Goal: Information Seeking & Learning: Learn about a topic

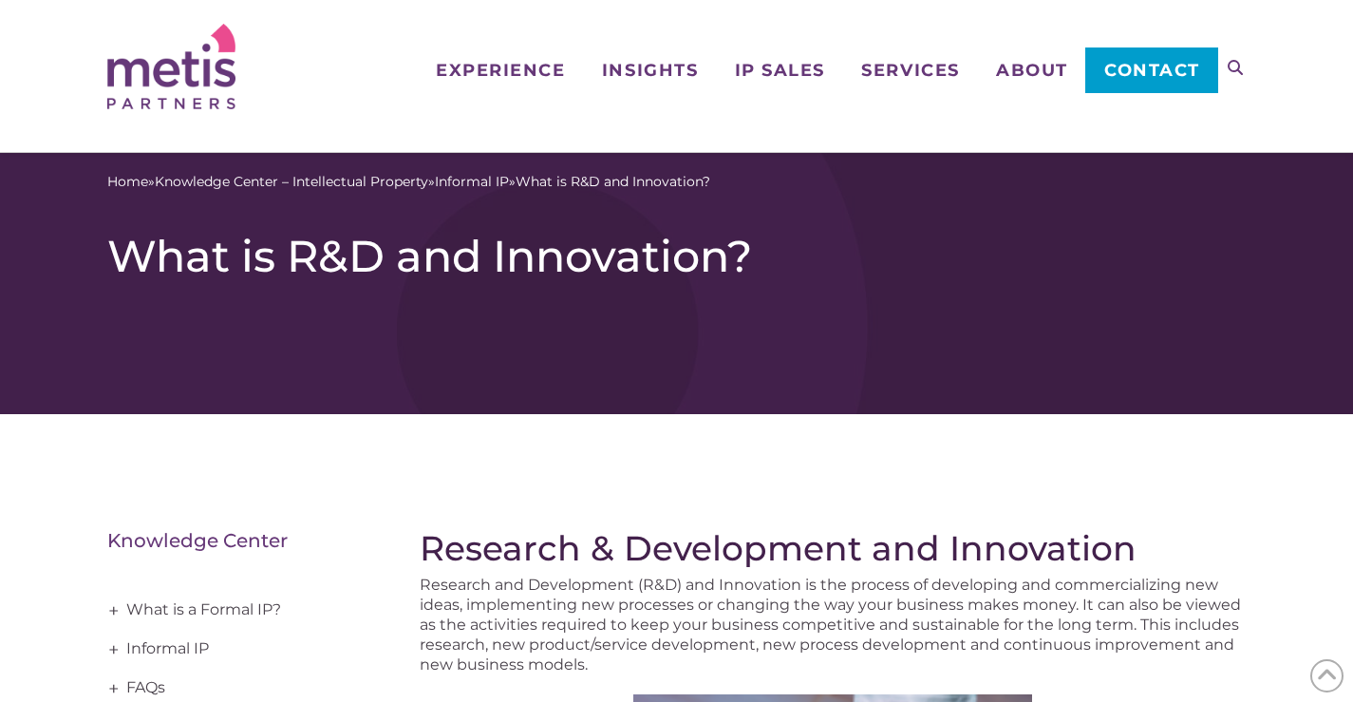
scroll to position [475, 0]
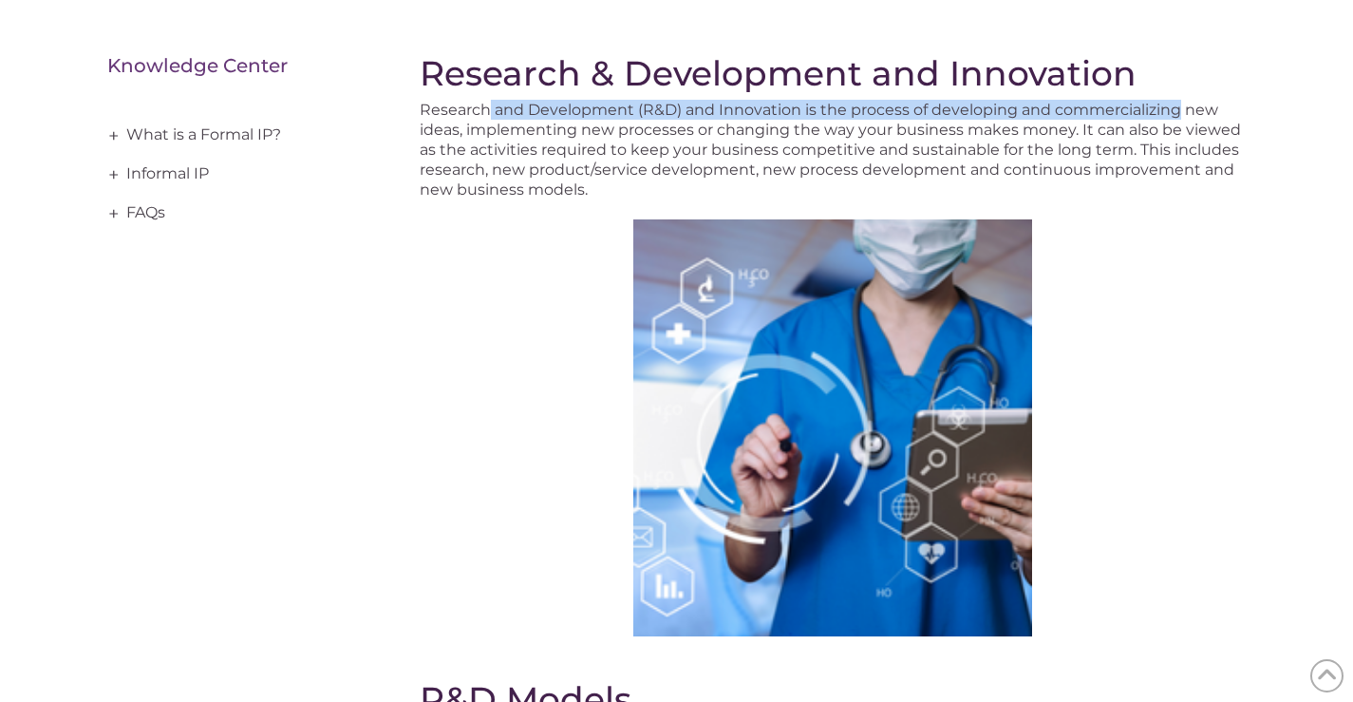
drag, startPoint x: 488, startPoint y: 106, endPoint x: 1175, endPoint y: 108, distance: 687.4
click at [1175, 108] on p "Research and Development ( R&D) and Innovation is the process of developing and…" at bounding box center [833, 150] width 826 height 100
click at [1175, 108] on span "R&D) and Innovation is the process of developing and commercializing new ideas,…" at bounding box center [830, 150] width 821 height 98
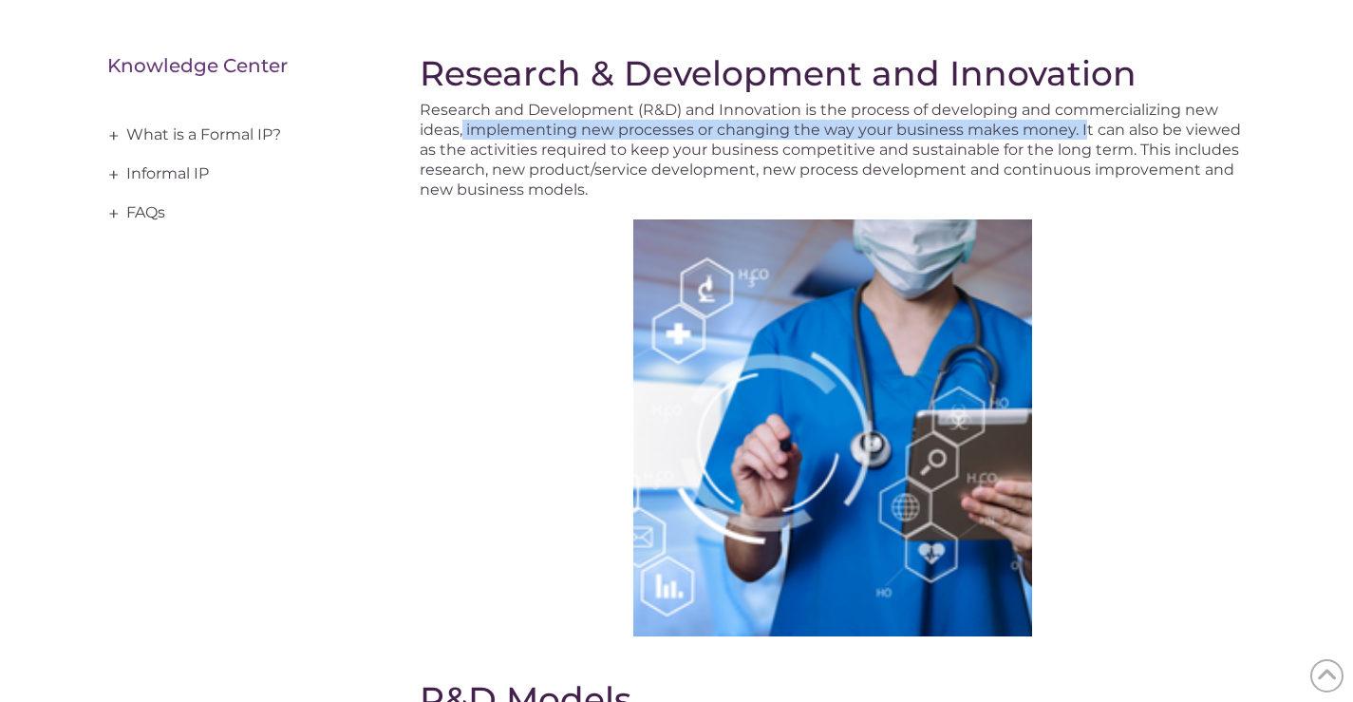
drag, startPoint x: 462, startPoint y: 123, endPoint x: 1081, endPoint y: 129, distance: 619.1
click at [1081, 129] on span "R&D) and Innovation is the process of developing and commercializing new ideas,…" at bounding box center [830, 150] width 821 height 98
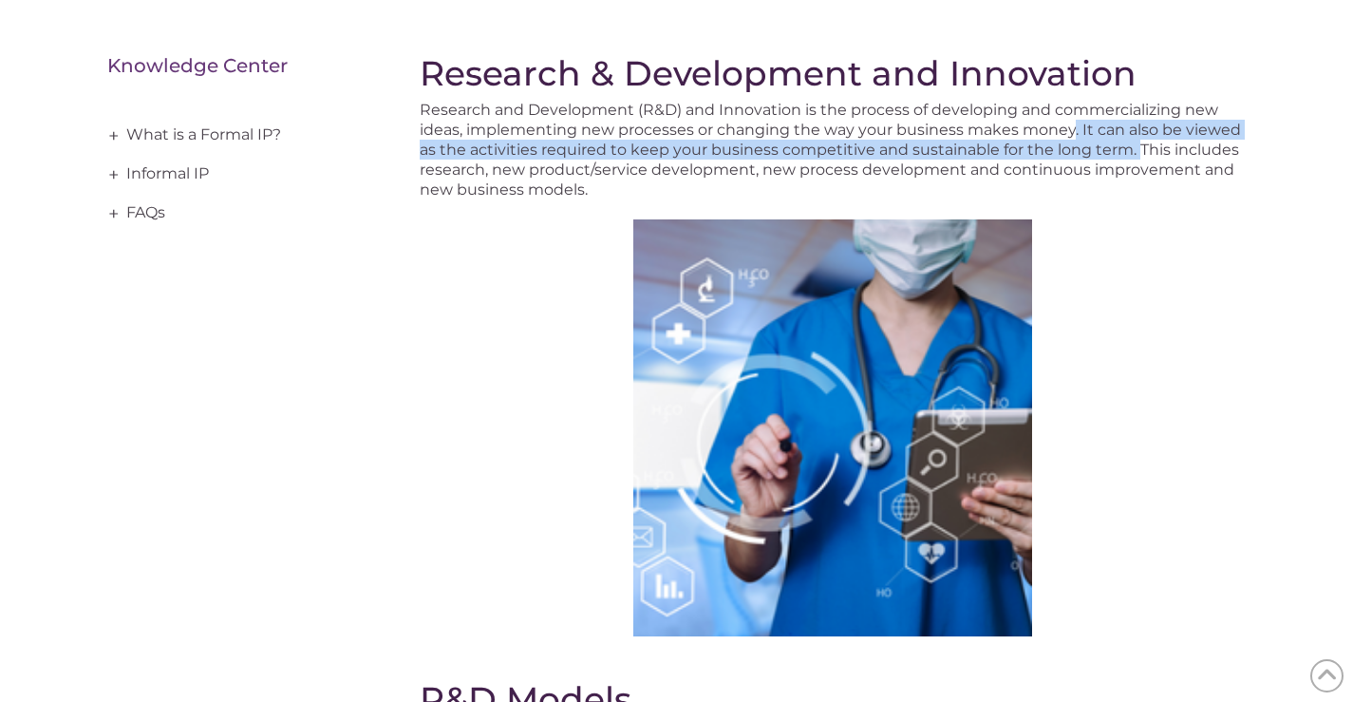
drag, startPoint x: 1073, startPoint y: 127, endPoint x: 1135, endPoint y: 153, distance: 66.8
click at [1135, 153] on span "R&D) and Innovation is the process of developing and commercializing new ideas,…" at bounding box center [830, 150] width 821 height 98
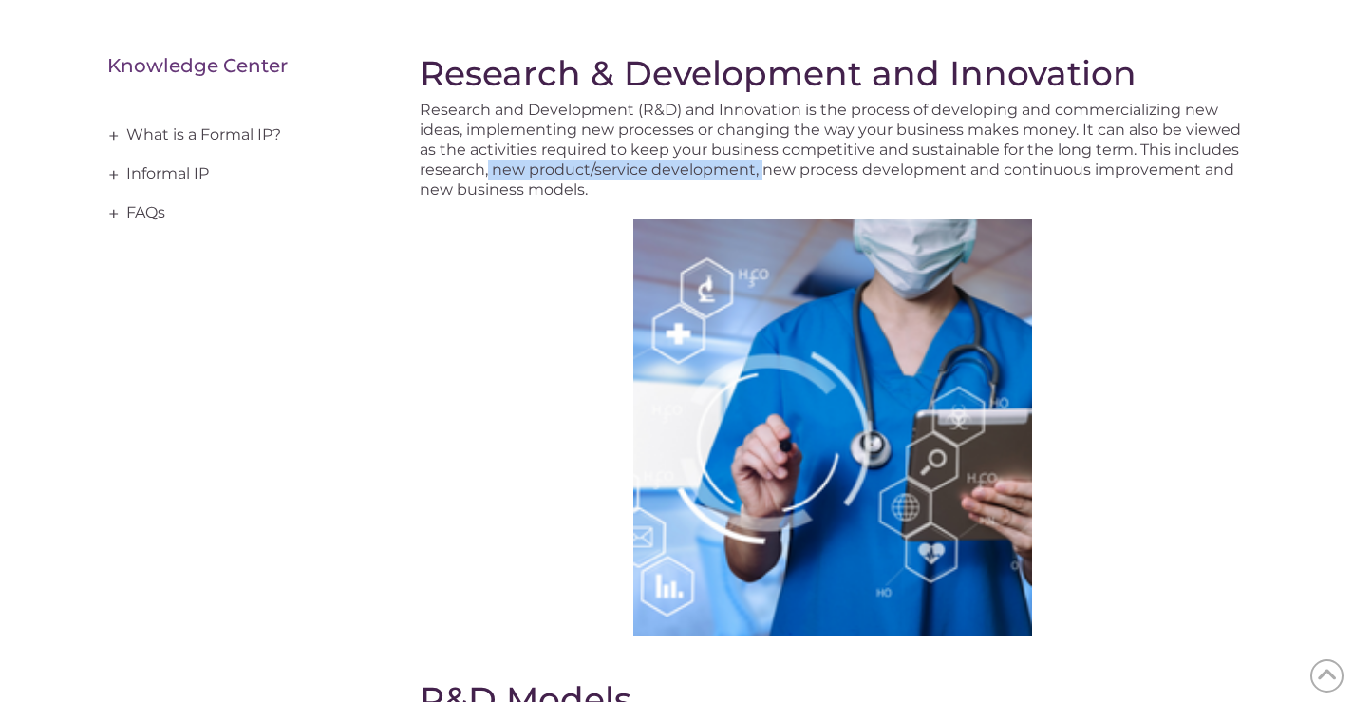
drag, startPoint x: 488, startPoint y: 169, endPoint x: 762, endPoint y: 178, distance: 274.5
click at [762, 178] on span "R&D) and Innovation is the process of developing and commercializing new ideas,…" at bounding box center [830, 150] width 821 height 98
drag, startPoint x: 416, startPoint y: 191, endPoint x: 593, endPoint y: 191, distance: 177.6
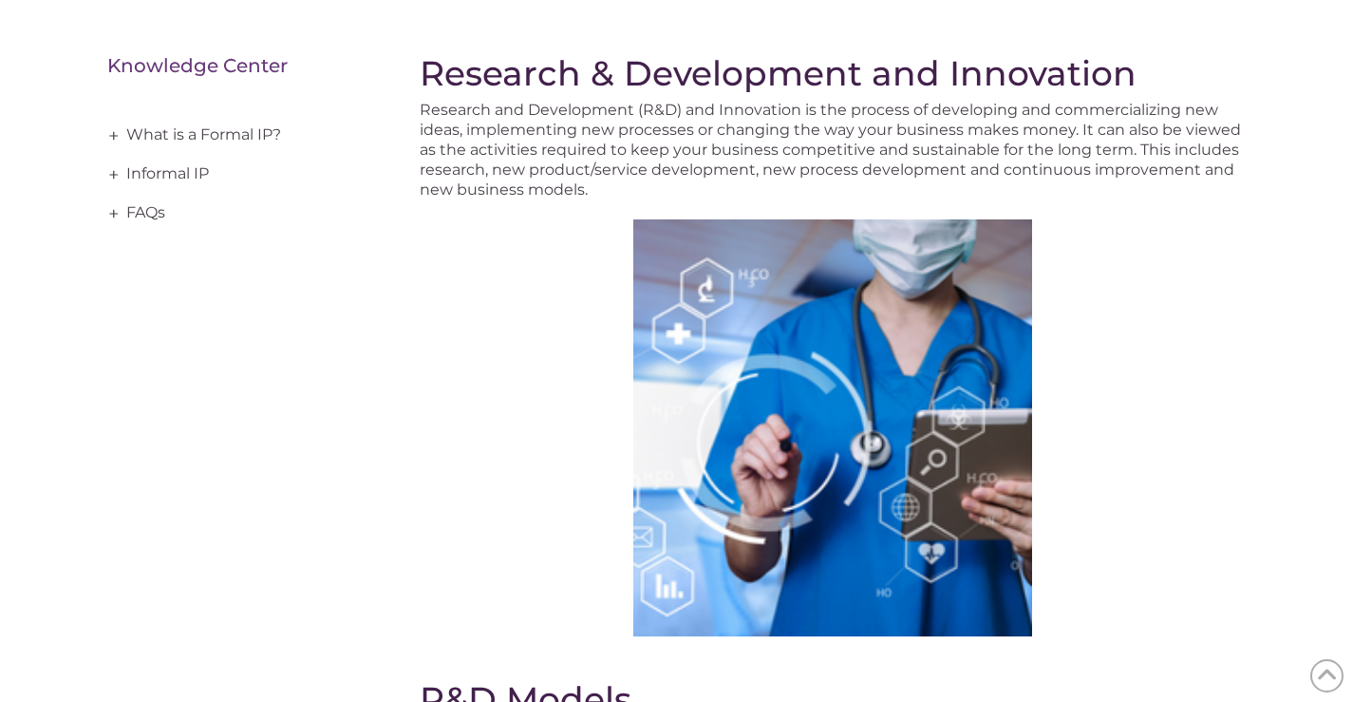
click at [593, 191] on p "Research and Development ( R&D) and Innovation is the process of developing and…" at bounding box center [833, 150] width 826 height 100
